Goal: Task Accomplishment & Management: Manage account settings

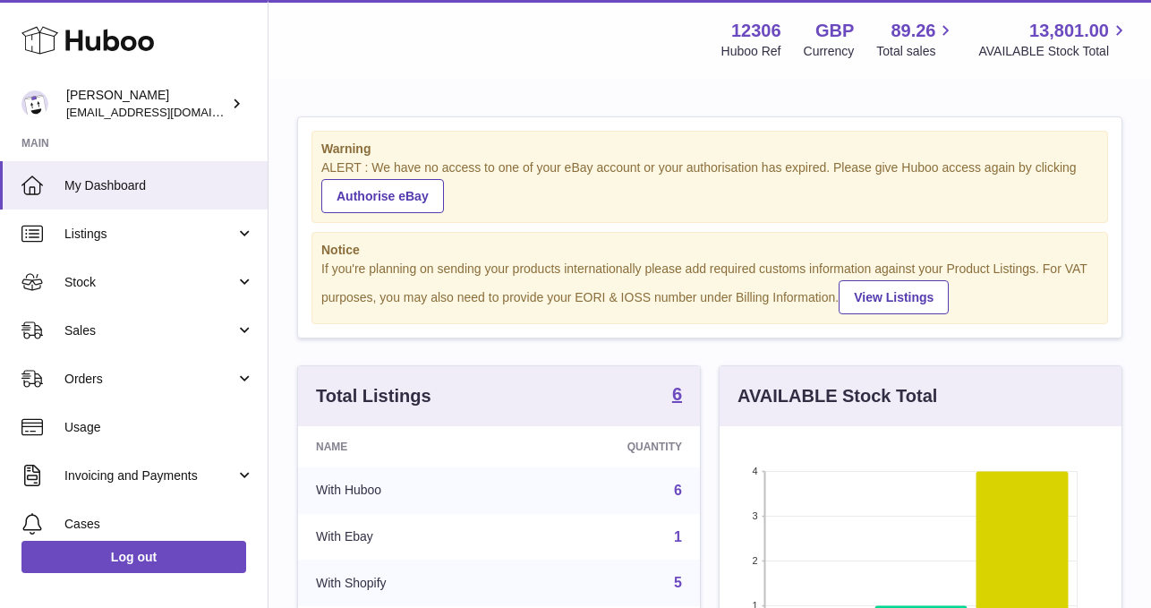
scroll to position [279, 402]
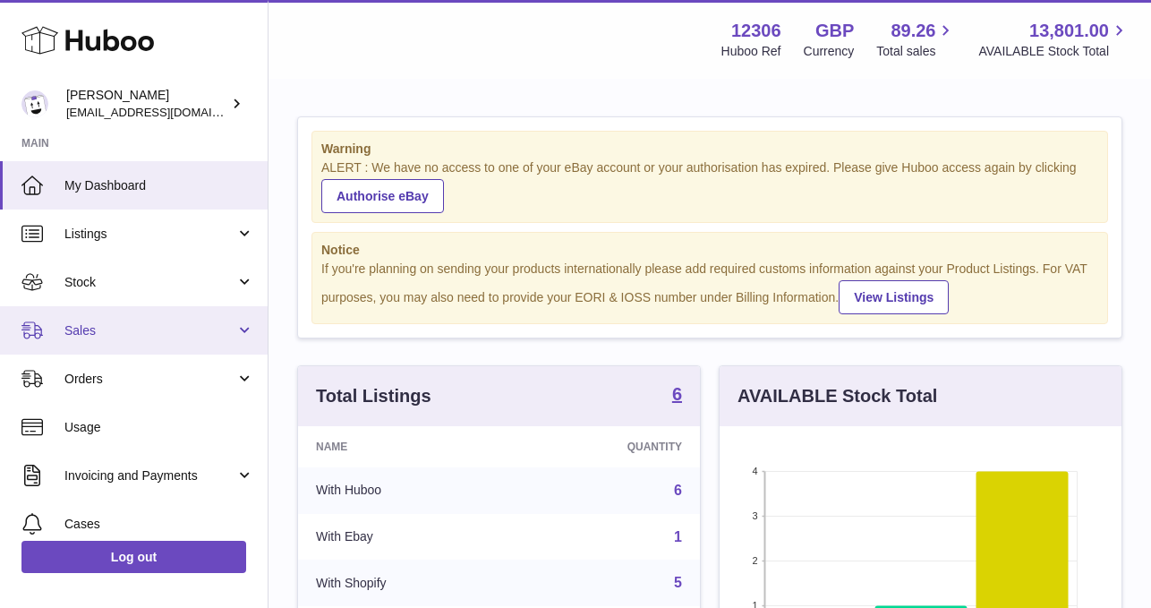
click at [113, 333] on span "Sales" at bounding box center [149, 330] width 171 height 17
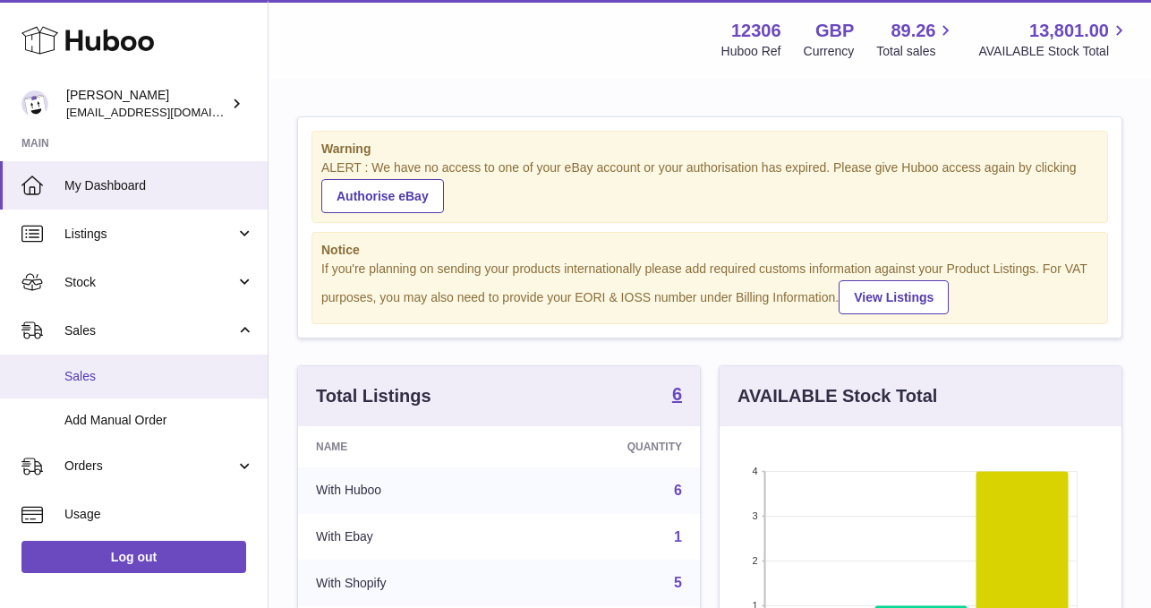
click at [103, 384] on span "Sales" at bounding box center [159, 376] width 190 height 17
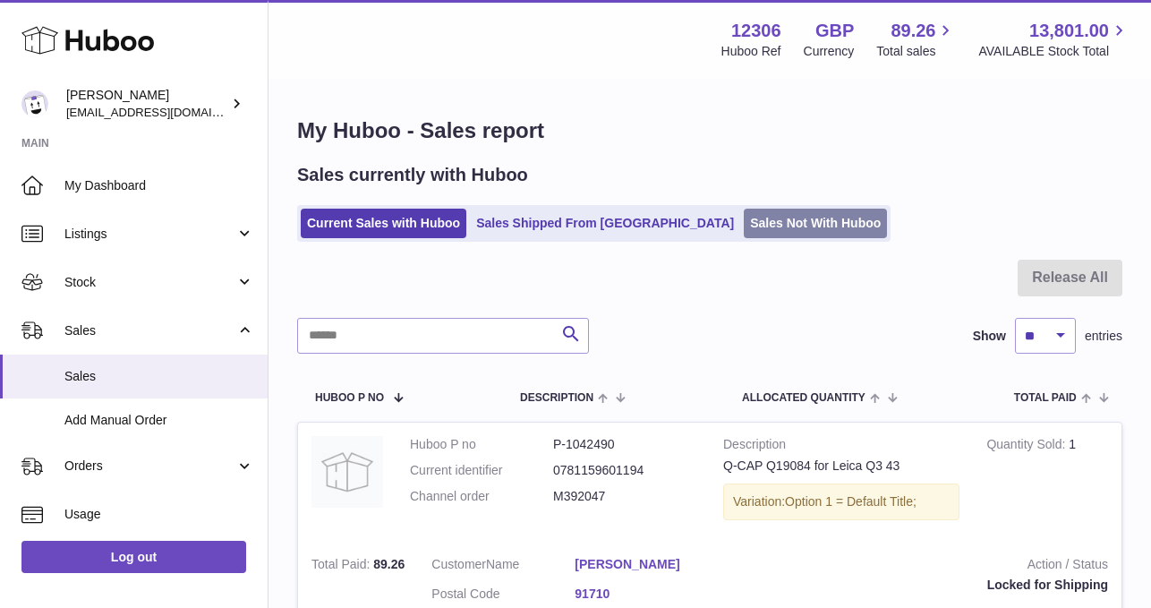
click at [752, 213] on link "Sales Not With Huboo" at bounding box center [814, 223] width 143 height 30
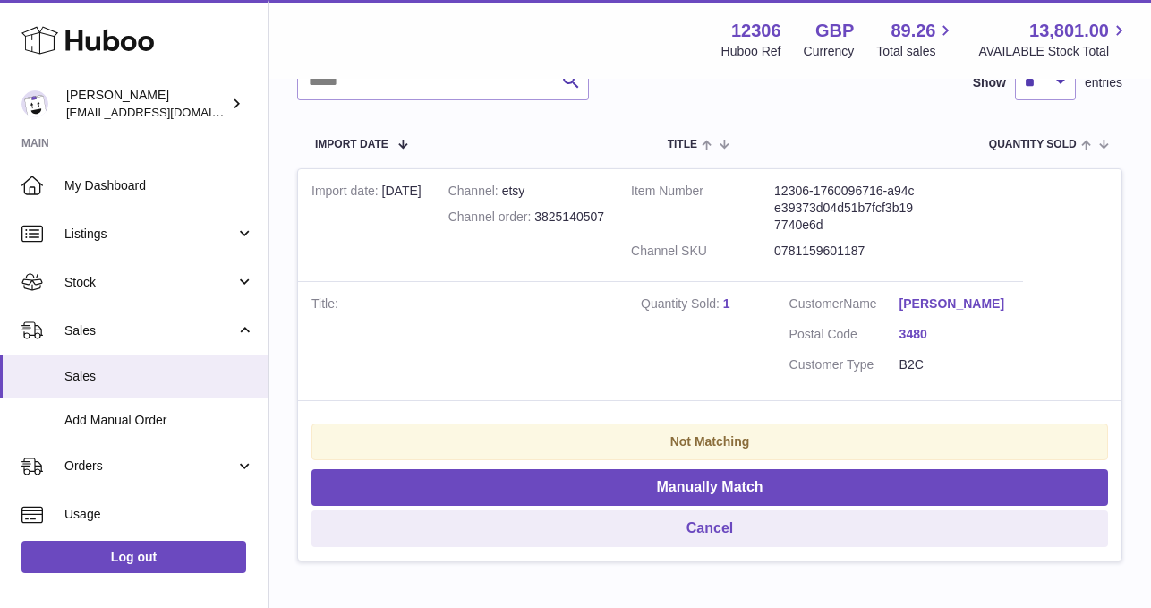
scroll to position [294, 0]
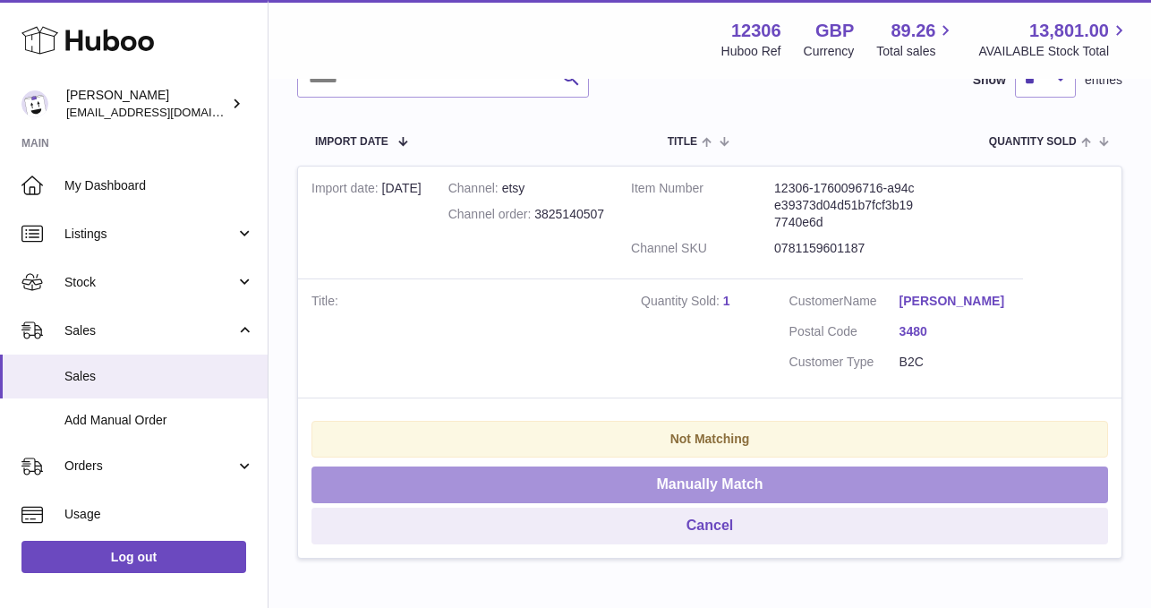
click at [751, 482] on button "Manually Match" at bounding box center [709, 484] width 796 height 37
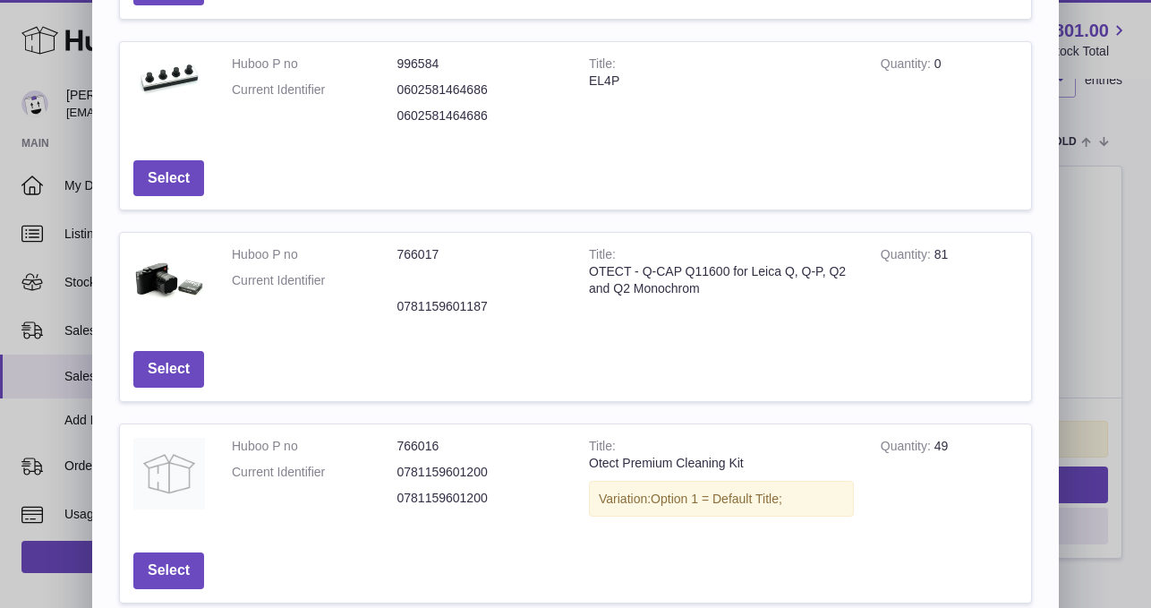
scroll to position [310, 0]
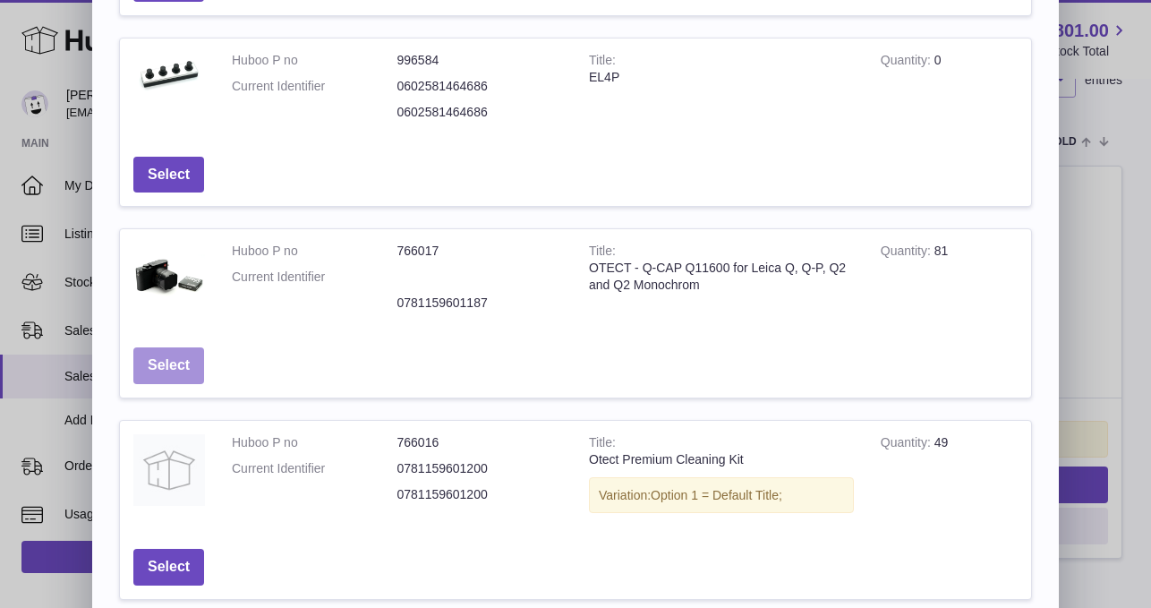
click at [149, 364] on button "Select" at bounding box center [168, 365] width 71 height 37
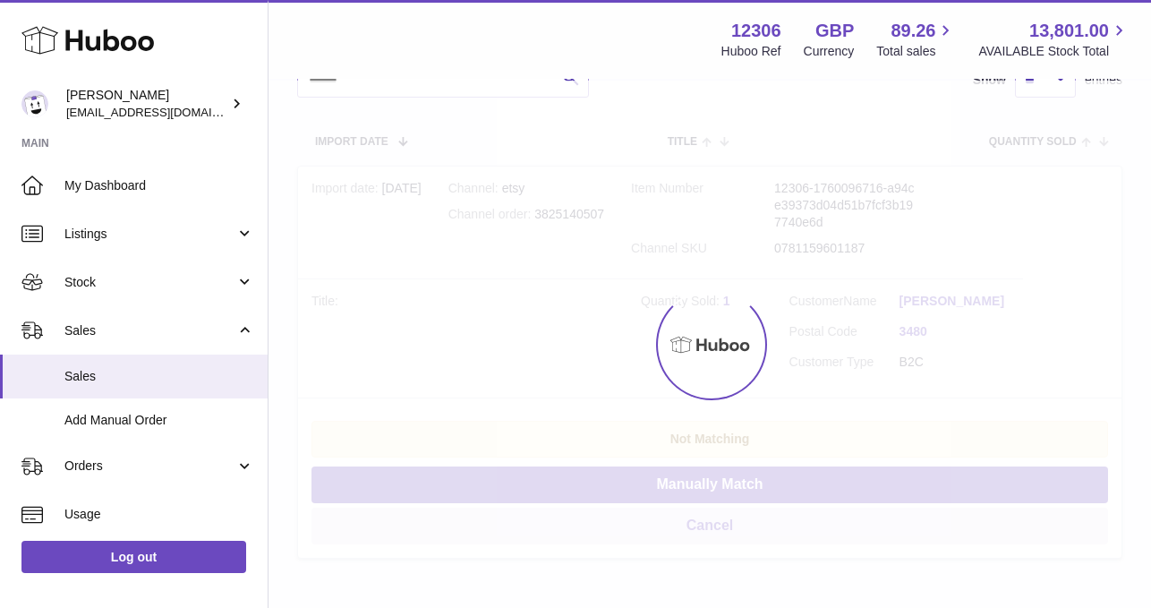
scroll to position [0, 0]
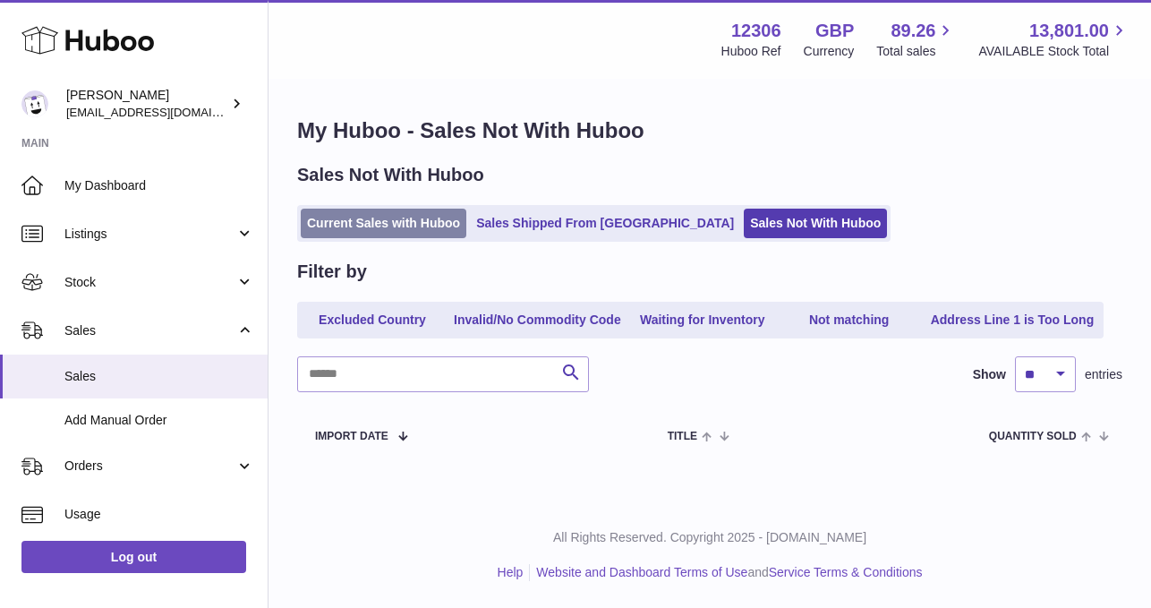
click at [342, 225] on link "Current Sales with Huboo" at bounding box center [384, 223] width 166 height 30
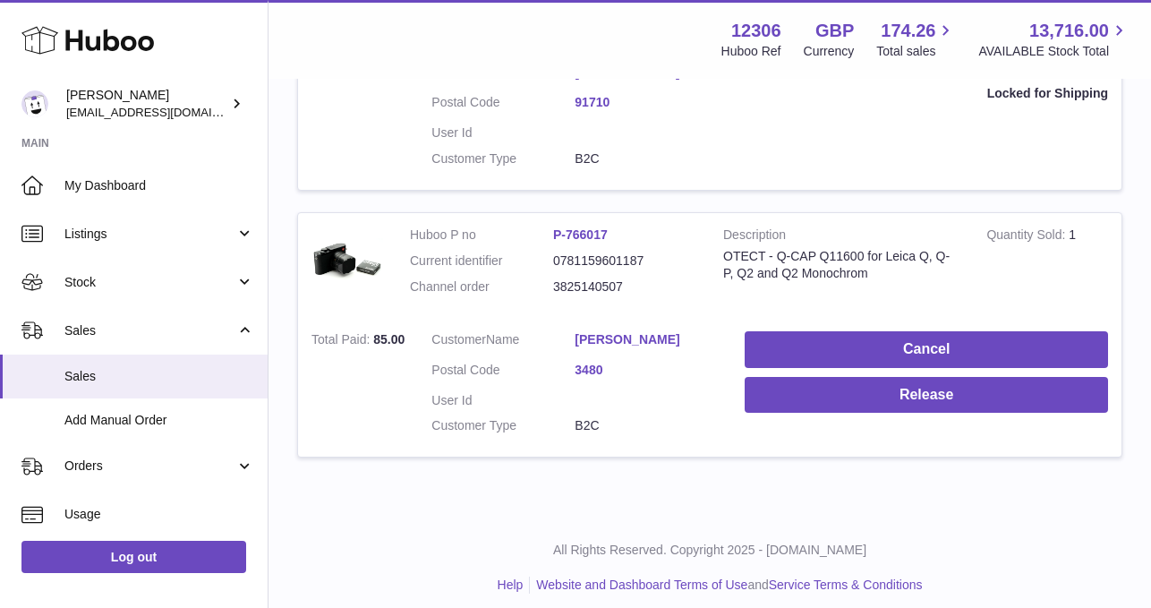
scroll to position [496, 0]
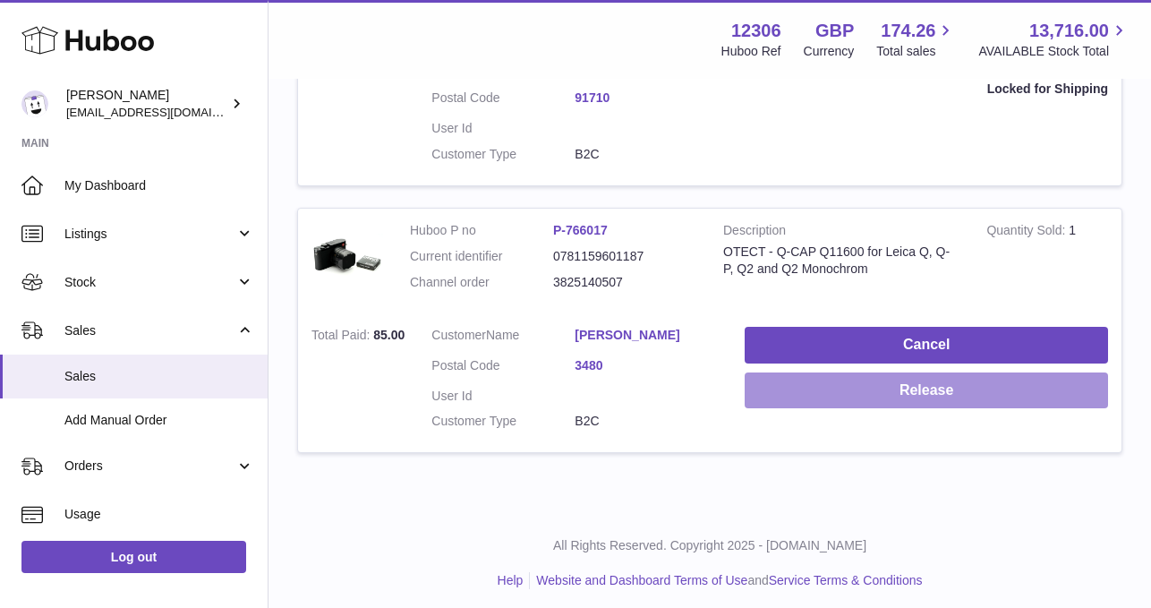
click at [917, 390] on button "Release" at bounding box center [925, 390] width 363 height 37
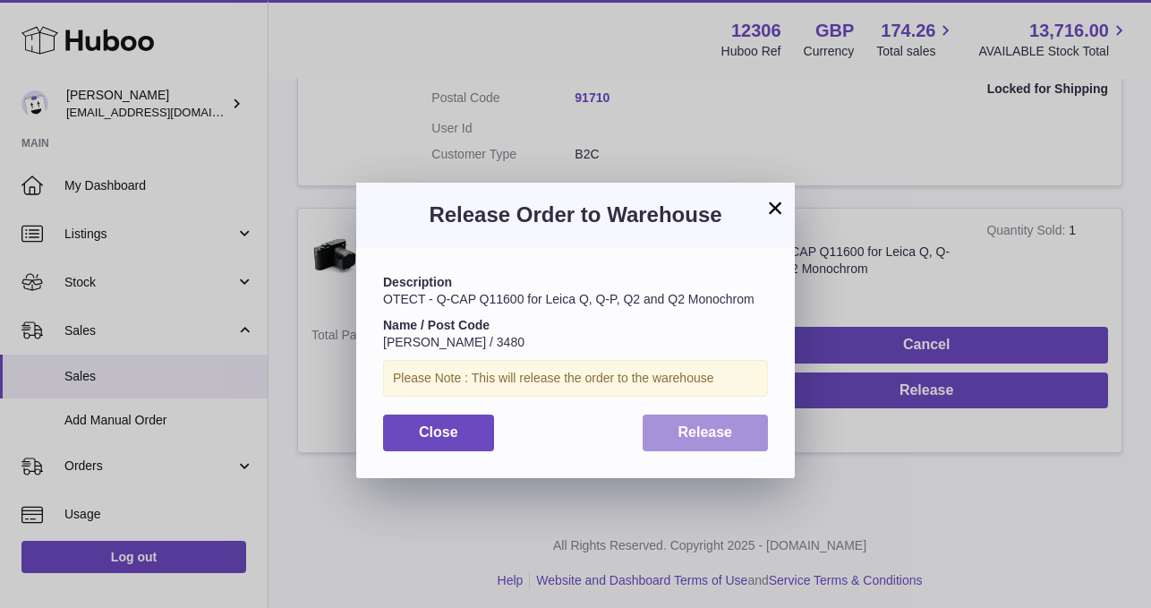
click at [737, 425] on button "Release" at bounding box center [705, 432] width 126 height 37
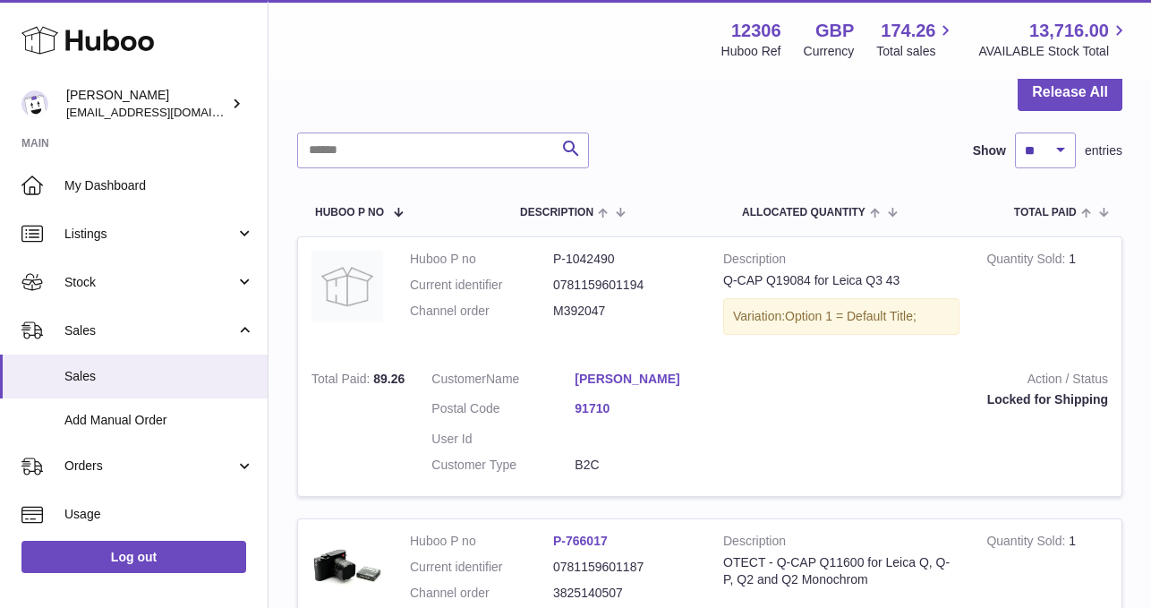
scroll to position [0, 0]
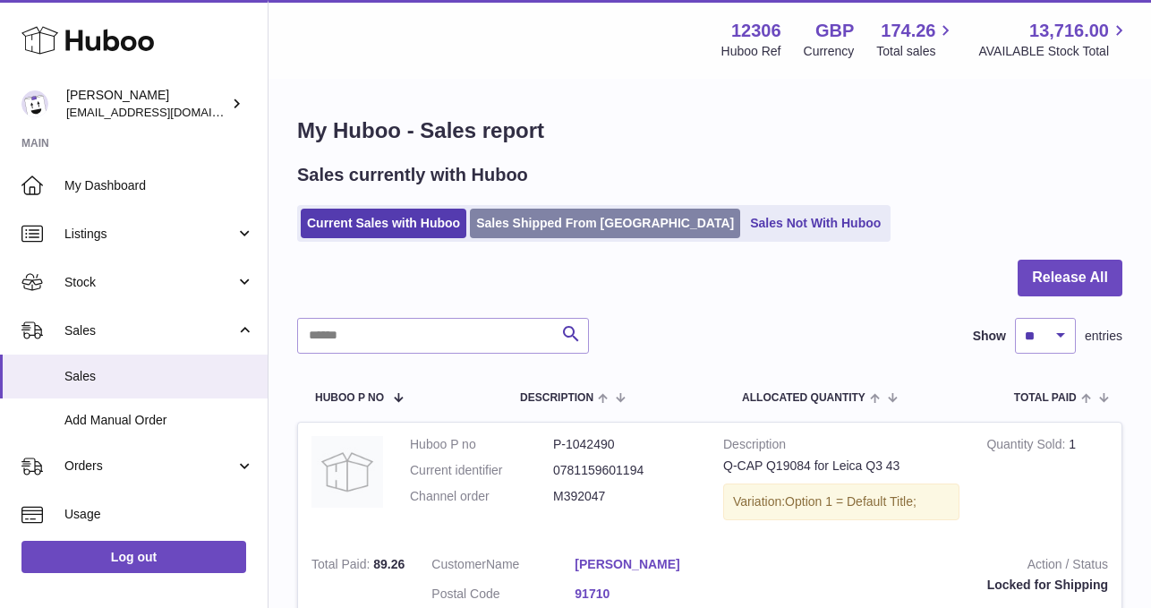
click at [546, 219] on link "Sales Shipped From [GEOGRAPHIC_DATA]" at bounding box center [605, 223] width 270 height 30
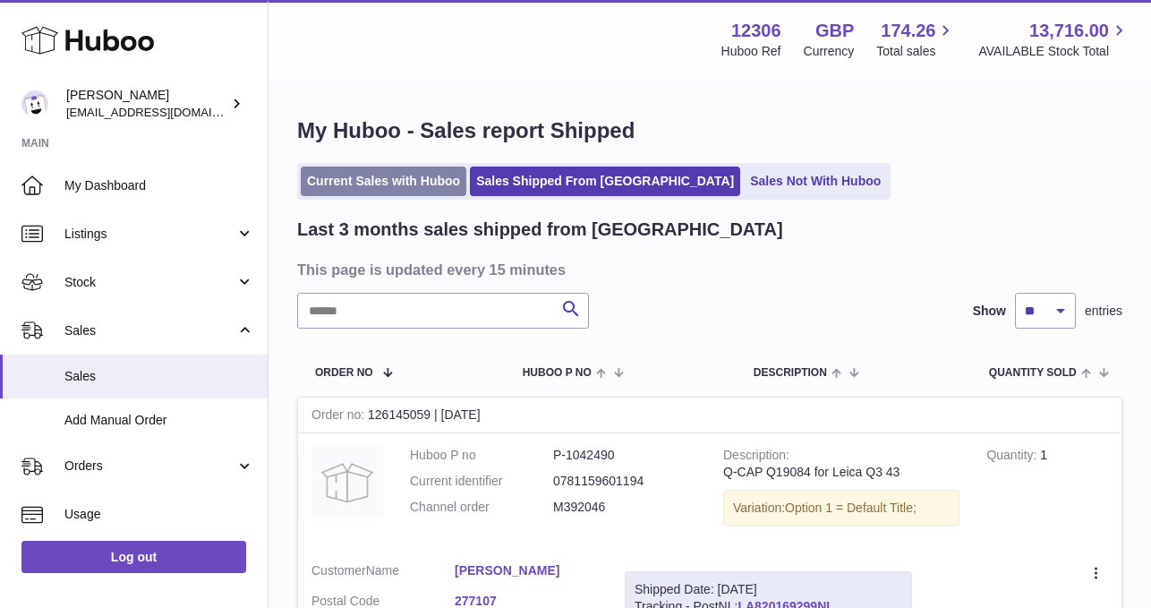
click at [392, 183] on link "Current Sales with Huboo" at bounding box center [384, 181] width 166 height 30
